Goal: Find specific page/section: Find specific page/section

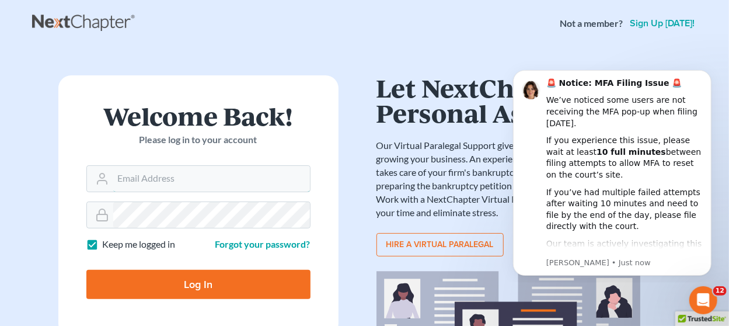
type input "[EMAIL_ADDRESS][DOMAIN_NAME]"
click at [138, 281] on input "Log In" at bounding box center [198, 284] width 224 height 29
type input "Thinking..."
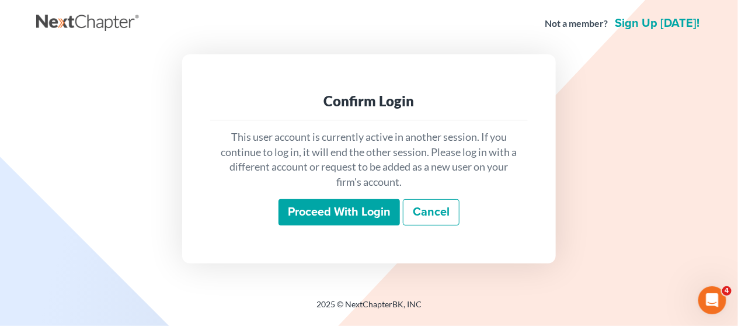
click at [301, 215] on input "Proceed with login" at bounding box center [338, 212] width 121 height 27
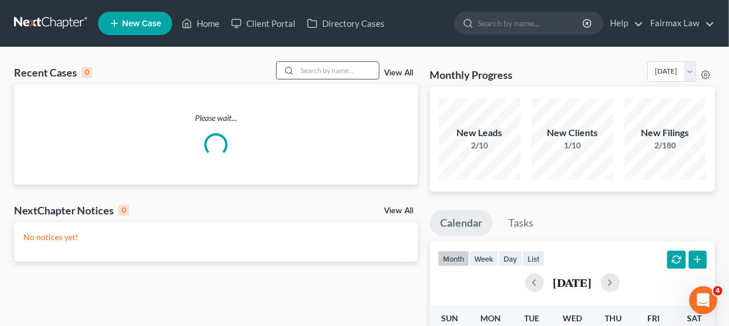
click at [309, 67] on input "search" at bounding box center [338, 70] width 82 height 17
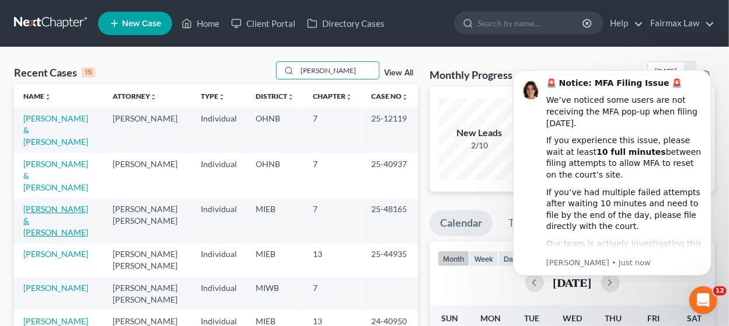
type input "todd"
click at [44, 204] on link "Todd, Kenneth & Yolanda" at bounding box center [55, 220] width 65 height 33
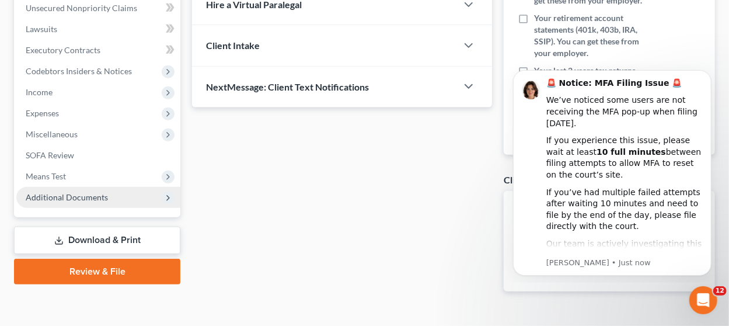
scroll to position [319, 0]
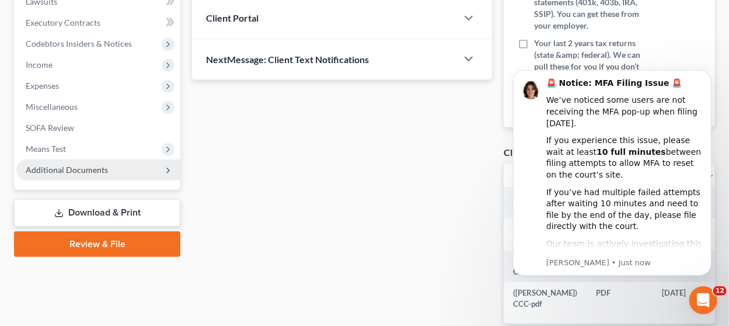
click at [138, 163] on span "Additional Documents" at bounding box center [98, 169] width 164 height 21
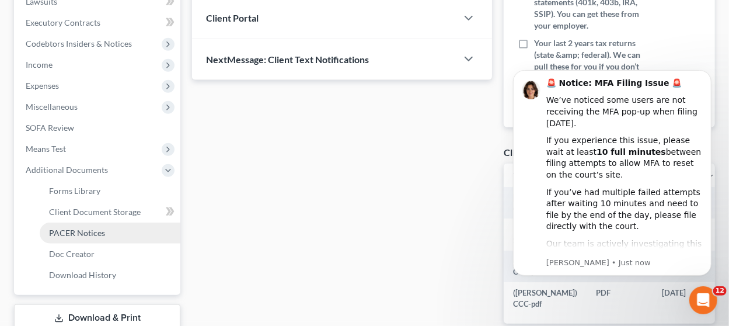
click at [113, 228] on link "PACER Notices" at bounding box center [110, 232] width 141 height 21
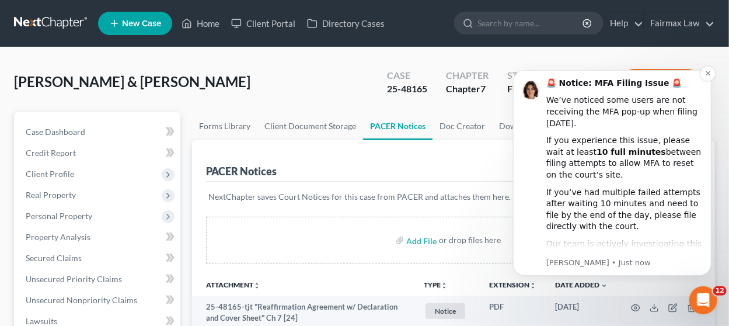
scroll to position [8, 0]
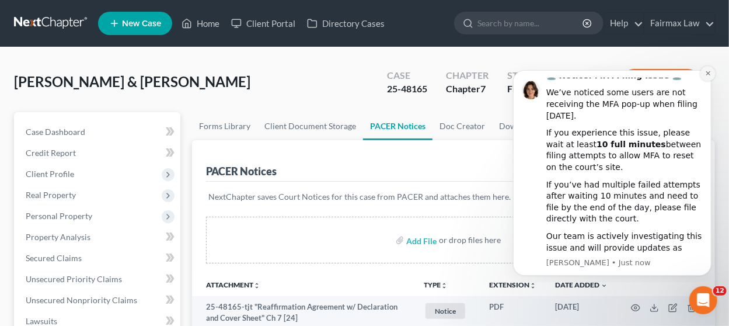
click at [707, 77] on button "Dismiss notification" at bounding box center [707, 72] width 15 height 15
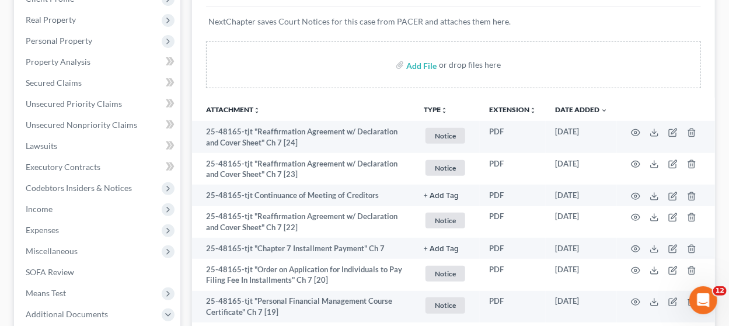
scroll to position [781, 0]
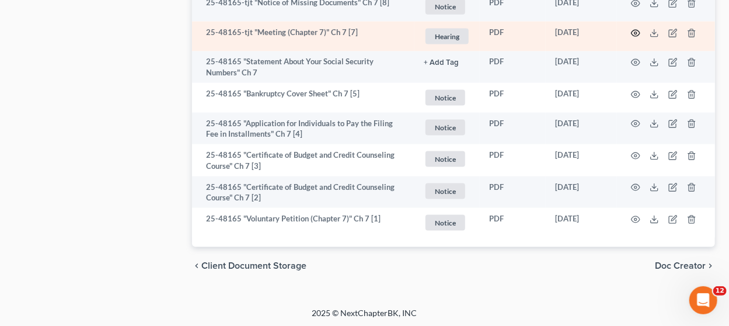
click at [637, 32] on icon "button" at bounding box center [635, 33] width 9 height 9
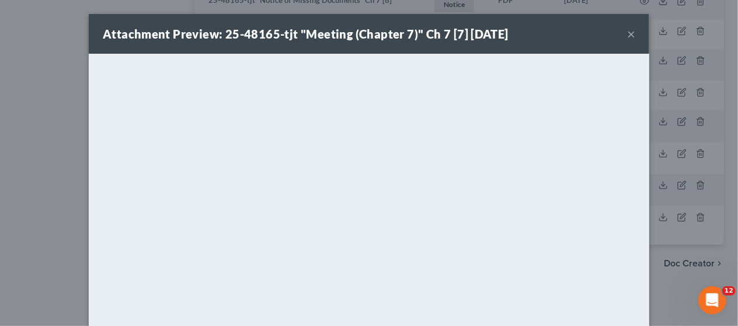
click at [627, 32] on button "×" at bounding box center [631, 34] width 8 height 14
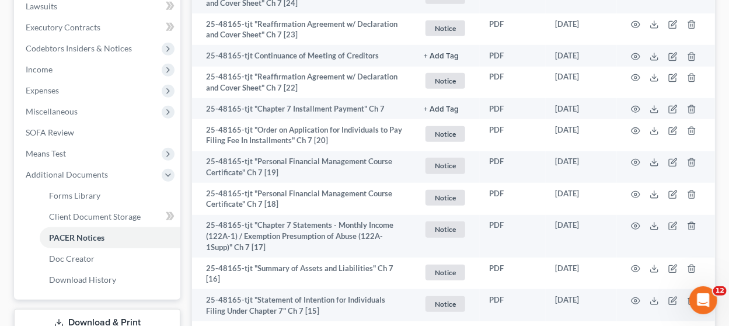
scroll to position [0, 0]
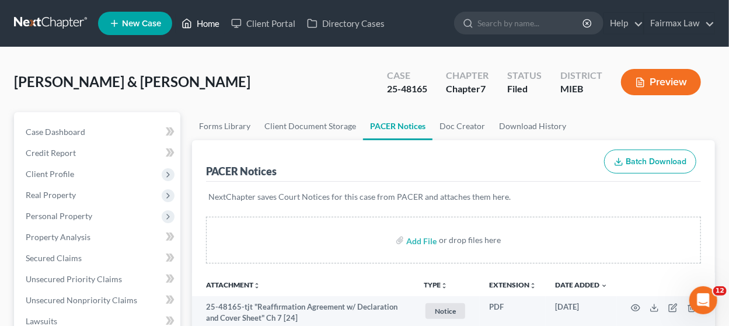
click at [201, 25] on link "Home" at bounding box center [201, 23] width 50 height 21
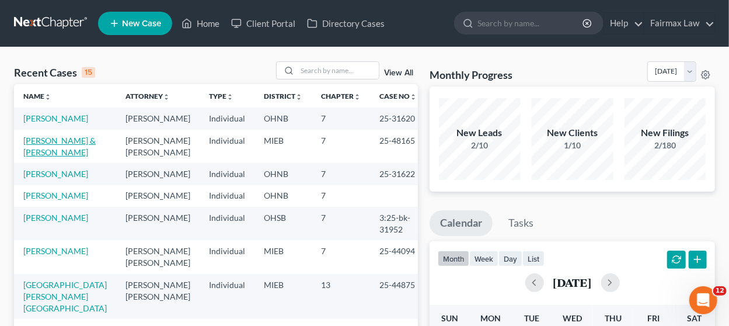
click at [62, 140] on link "Todd, Kenneth & Yolanda" at bounding box center [59, 146] width 72 height 22
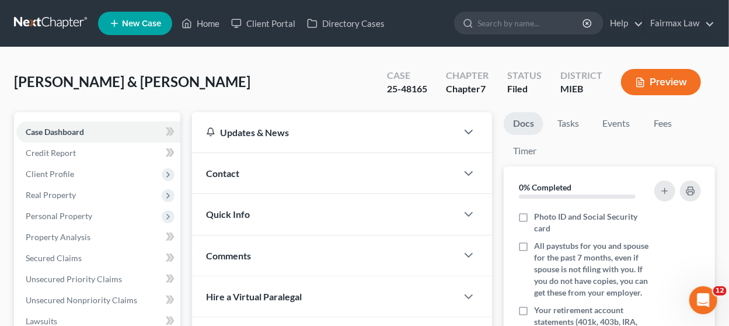
scroll to position [388, 0]
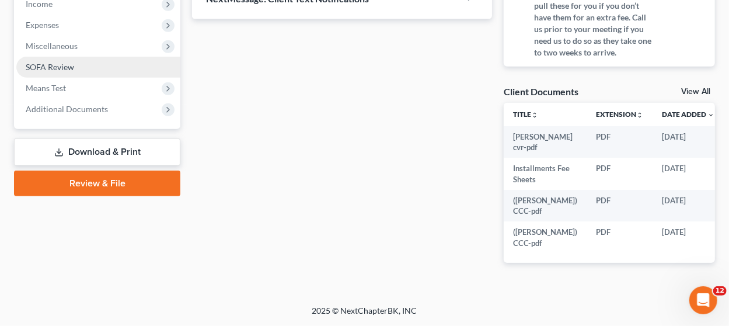
click at [116, 57] on link "SOFA Review" at bounding box center [98, 67] width 164 height 21
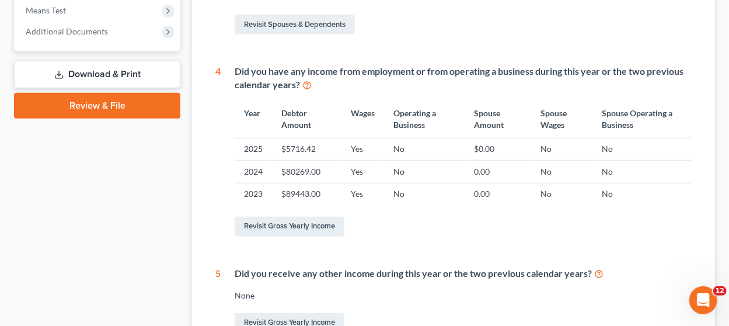
scroll to position [355, 0]
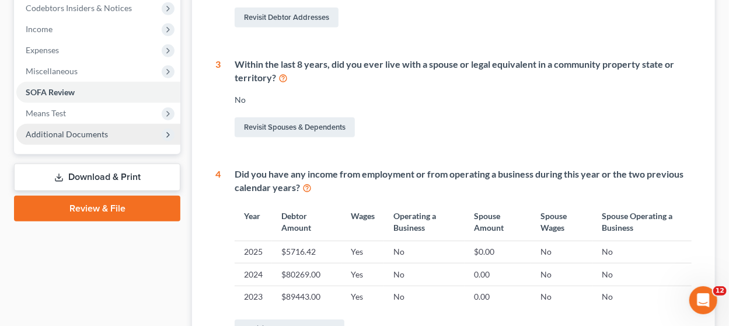
click at [100, 132] on span "Additional Documents" at bounding box center [67, 134] width 82 height 10
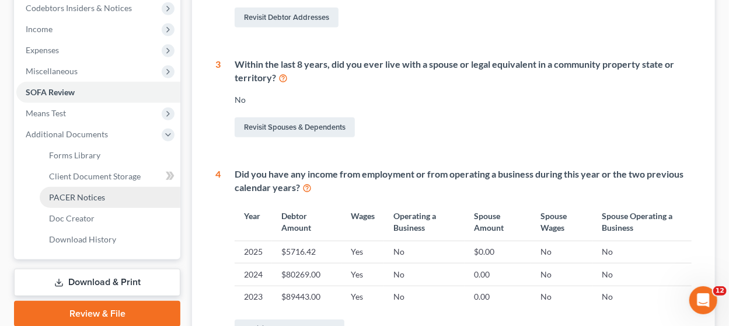
click at [108, 195] on link "PACER Notices" at bounding box center [110, 197] width 141 height 21
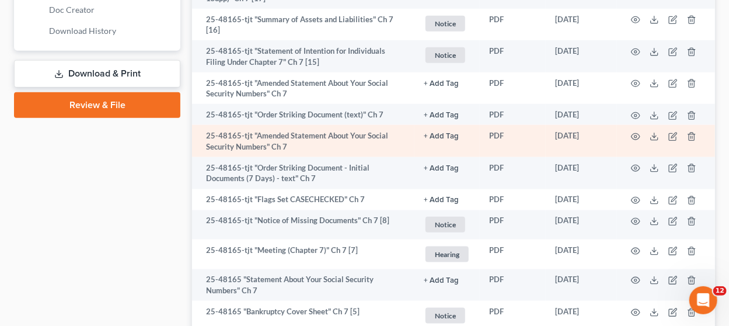
scroll to position [700, 0]
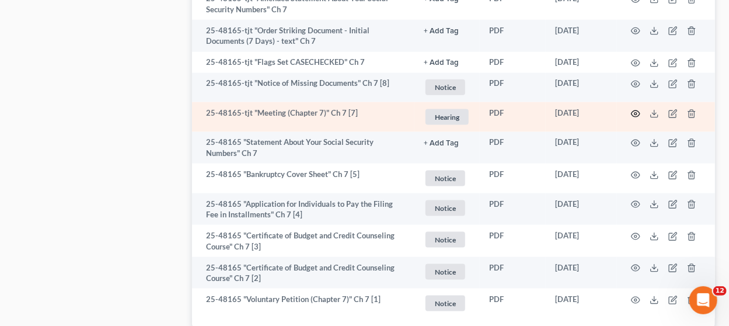
click at [636, 110] on icon "button" at bounding box center [635, 113] width 9 height 9
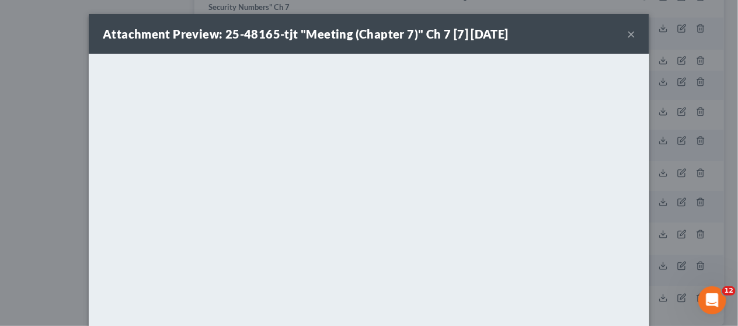
click at [627, 32] on button "×" at bounding box center [631, 34] width 8 height 14
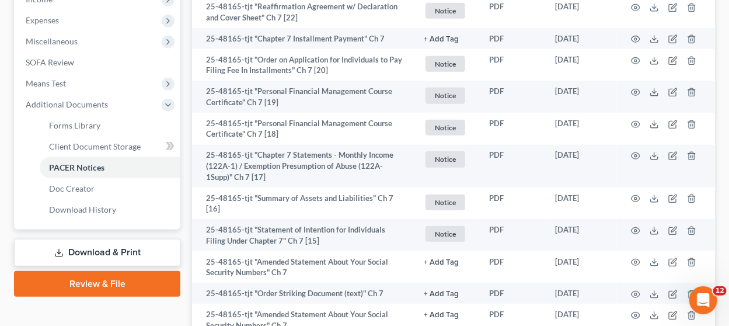
scroll to position [0, 0]
